Goal: Information Seeking & Learning: Learn about a topic

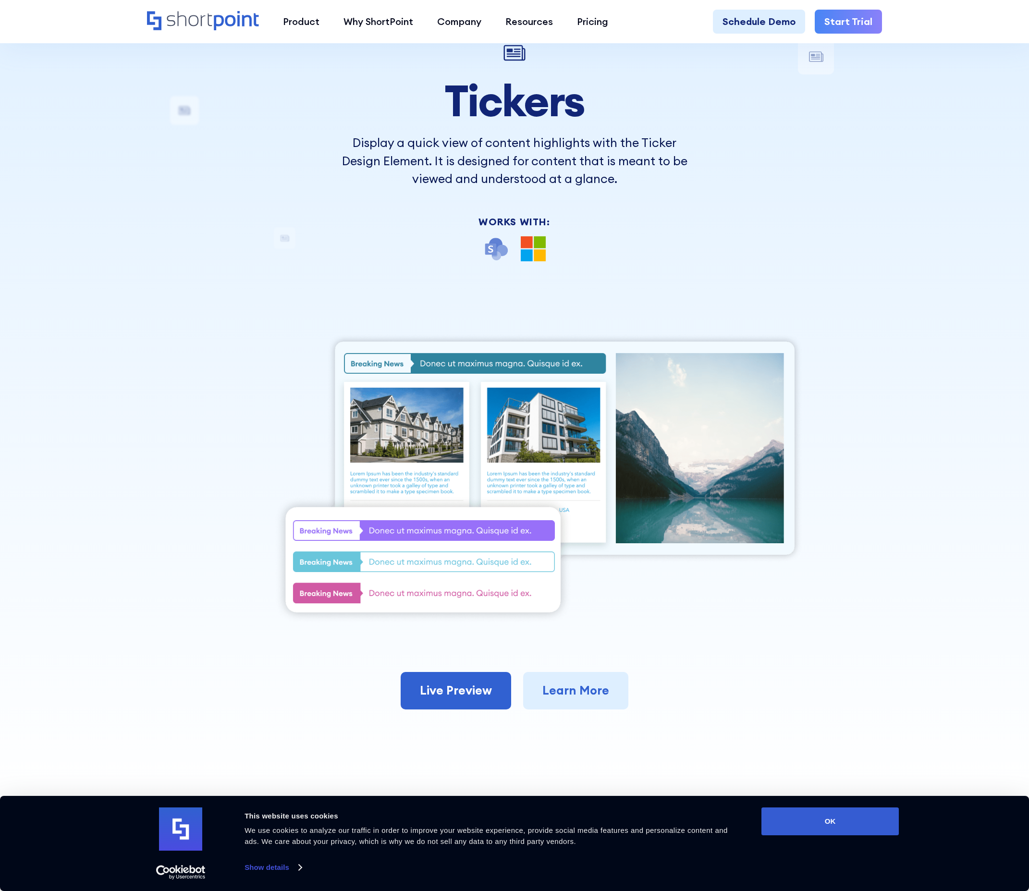
scroll to position [67, 0]
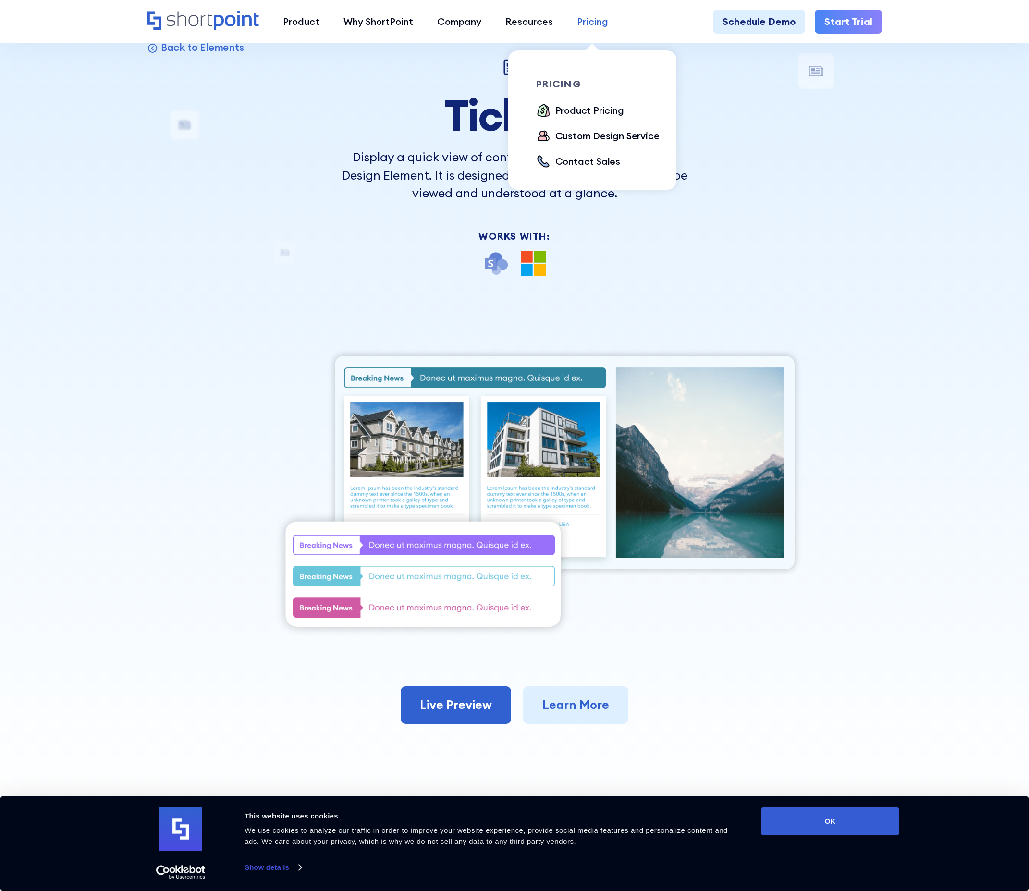
click at [607, 21] on div "Pricing" at bounding box center [592, 21] width 31 height 14
click at [592, 110] on div "Product Pricing" at bounding box center [589, 110] width 69 height 14
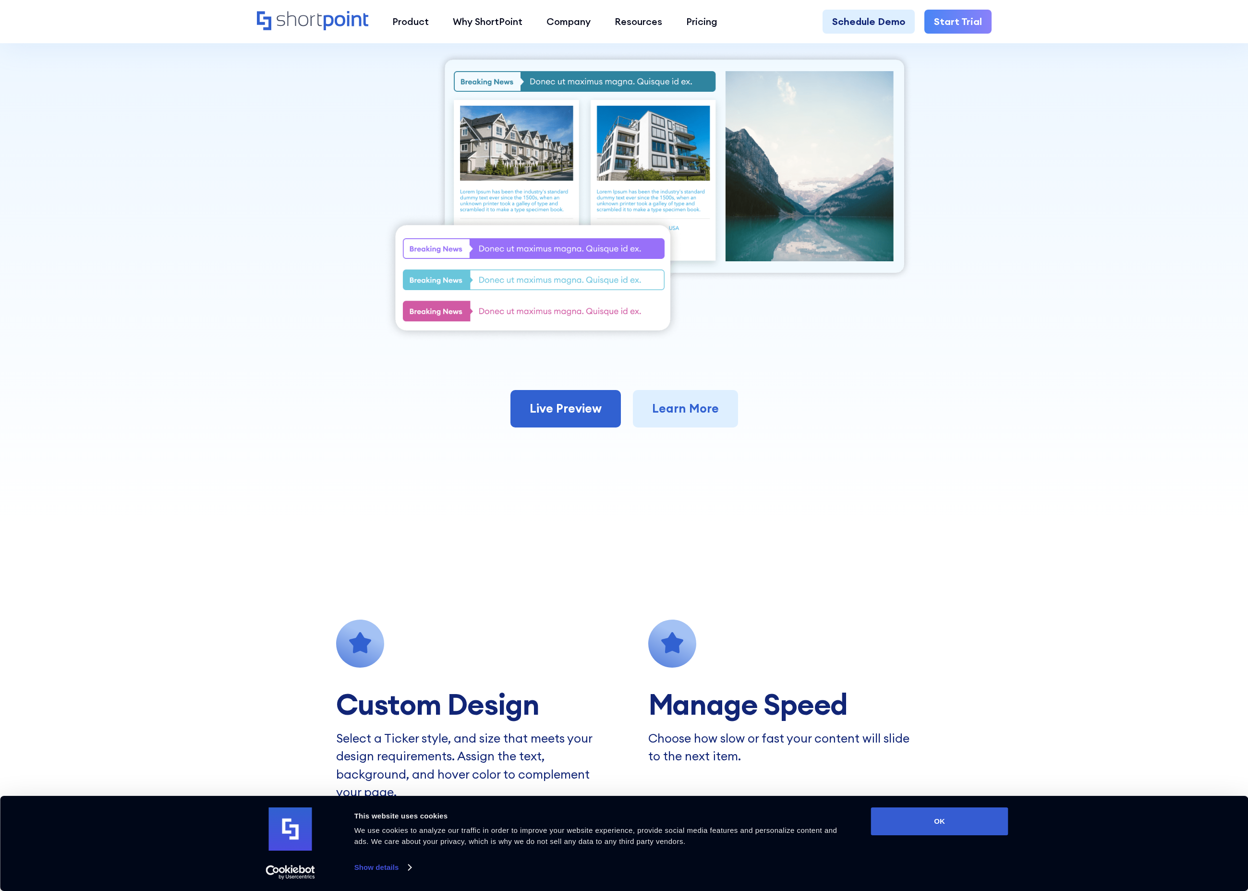
scroll to position [420, 0]
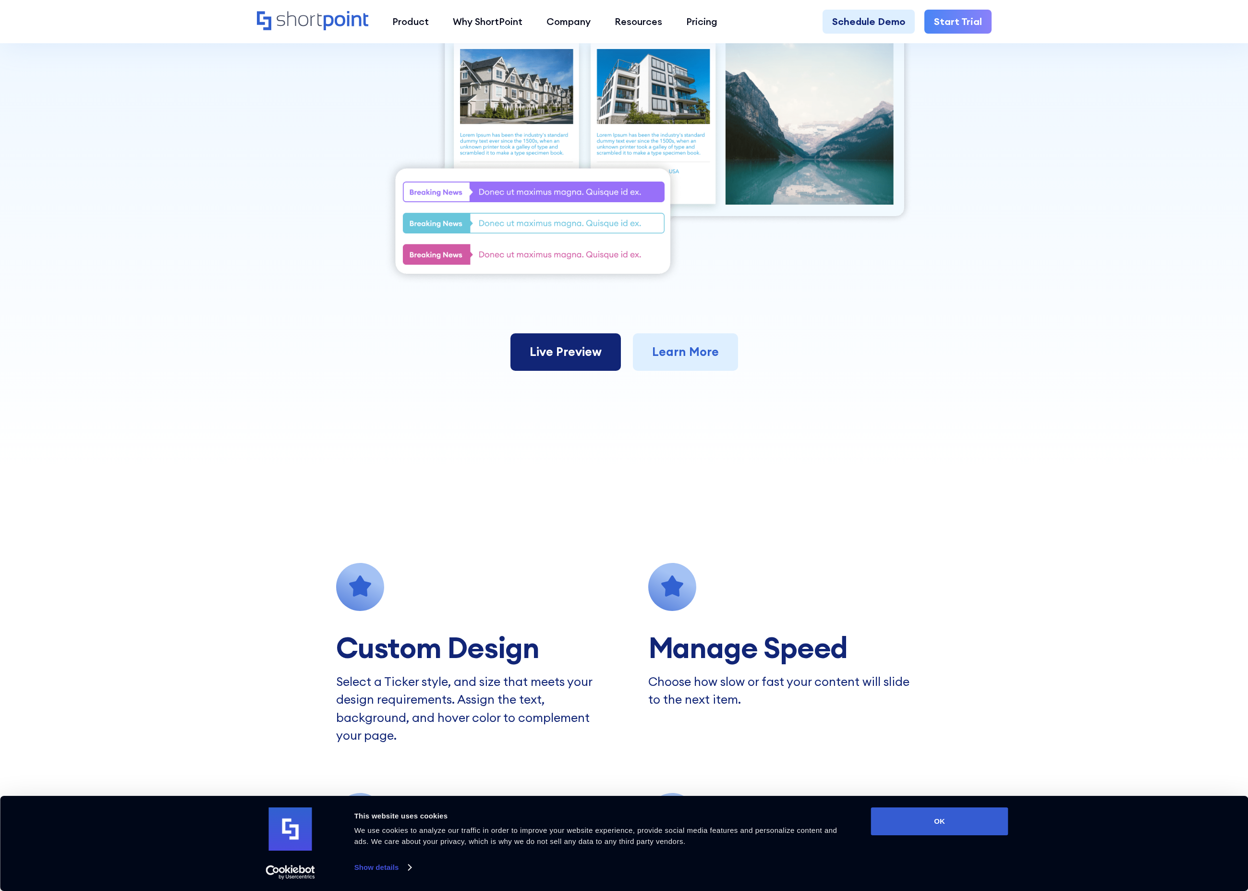
click at [526, 349] on link "Live Preview" at bounding box center [565, 351] width 110 height 37
